Goal: Information Seeking & Learning: Learn about a topic

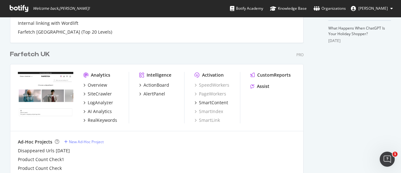
scroll to position [233, 0]
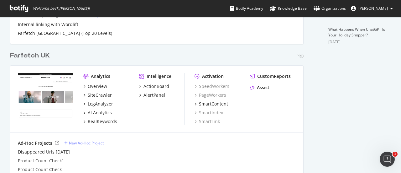
click at [20, 56] on div "Farfetch UK" at bounding box center [30, 55] width 40 height 9
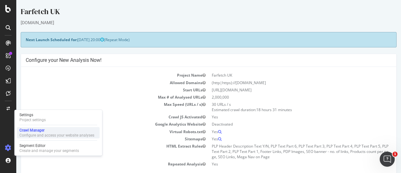
click at [53, 130] on div "Crawl Manager" at bounding box center [56, 130] width 75 height 5
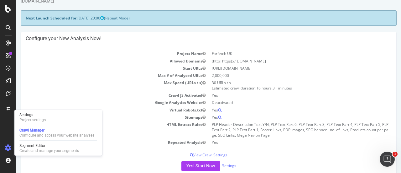
scroll to position [25, 0]
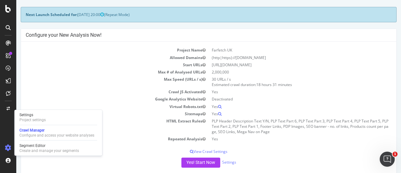
click at [125, 57] on td "Allowed Domains" at bounding box center [117, 57] width 183 height 7
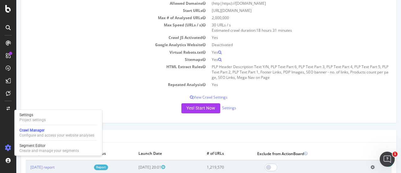
scroll to position [80, 0]
click at [218, 57] on icon at bounding box center [219, 59] width 3 height 4
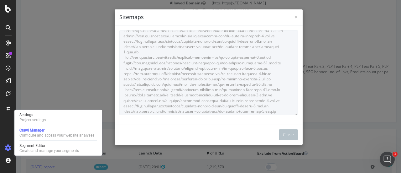
scroll to position [5, 0]
click at [290, 135] on button "Close" at bounding box center [288, 134] width 19 height 11
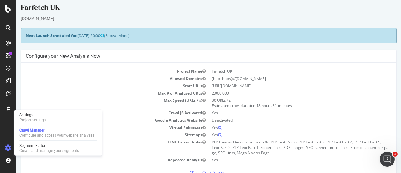
scroll to position [0, 0]
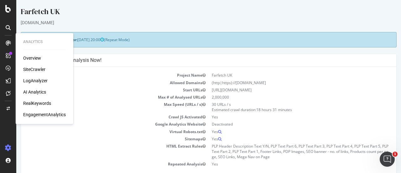
click at [34, 67] on div "SiteCrawler" at bounding box center [34, 69] width 22 height 6
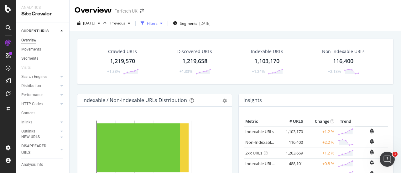
click at [158, 24] on div "Filters" at bounding box center [152, 23] width 11 height 5
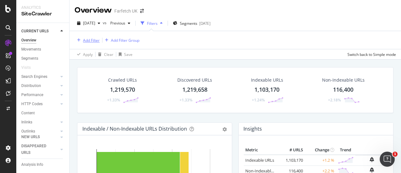
click at [87, 39] on div "Add Filter" at bounding box center [91, 40] width 17 height 5
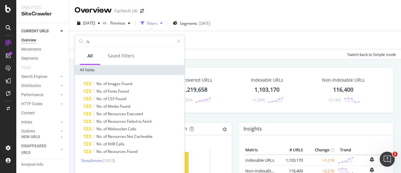
type input "/"
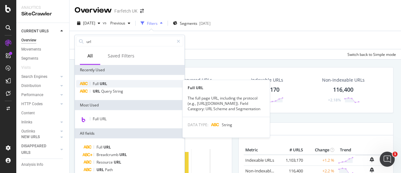
type input "url"
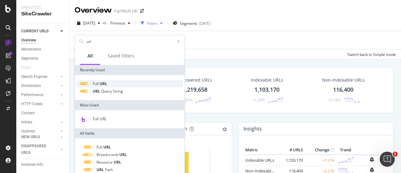
click at [104, 84] on span "URL" at bounding box center [104, 83] width 8 height 5
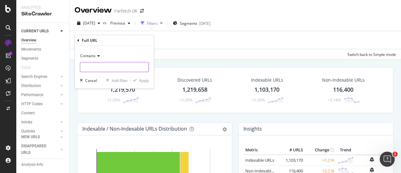
click at [122, 69] on input "text" at bounding box center [114, 67] width 68 height 10
type input "/sets/"
click at [146, 81] on div "Apply" at bounding box center [144, 79] width 10 height 5
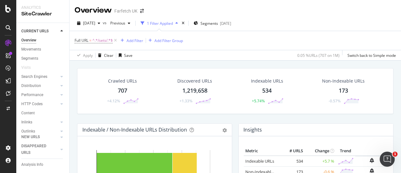
click at [120, 83] on div "Crawled URLs" at bounding box center [122, 81] width 29 height 6
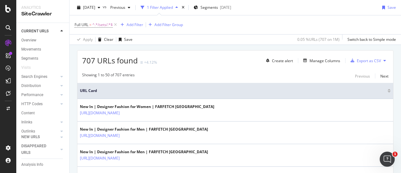
scroll to position [153, 0]
click at [95, 7] on span "2025 Oct. 3rd" at bounding box center [89, 7] width 12 height 5
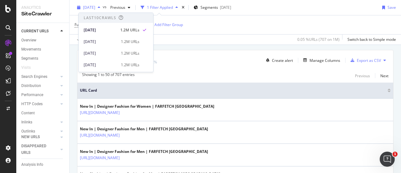
click at [95, 7] on span "2025 Oct. 3rd" at bounding box center [89, 7] width 12 height 5
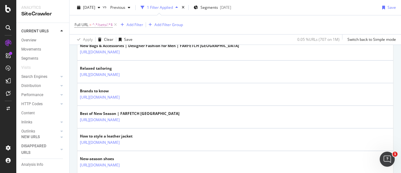
scroll to position [0, 0]
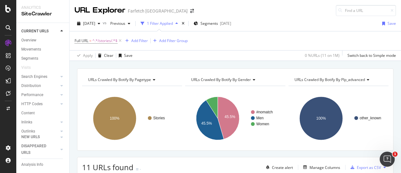
scroll to position [270, 0]
